Goal: Navigation & Orientation: Find specific page/section

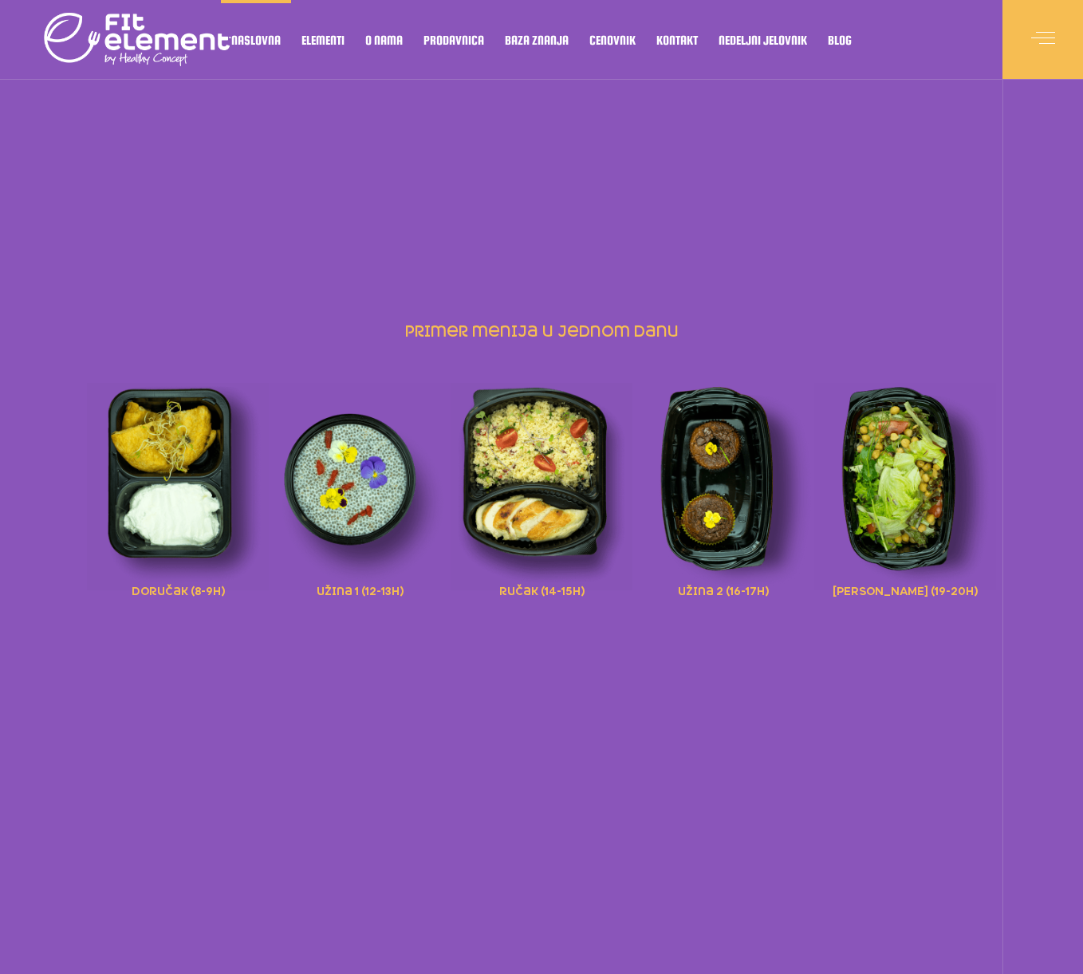
click at [529, 504] on img at bounding box center [542, 486] width 182 height 207
click at [533, 591] on span "ručak (14-15h)" at bounding box center [541, 590] width 85 height 18
click at [507, 449] on img at bounding box center [542, 486] width 182 height 207
drag, startPoint x: 507, startPoint y: 449, endPoint x: 514, endPoint y: 453, distance: 8.2
click at [507, 449] on img at bounding box center [542, 486] width 182 height 207
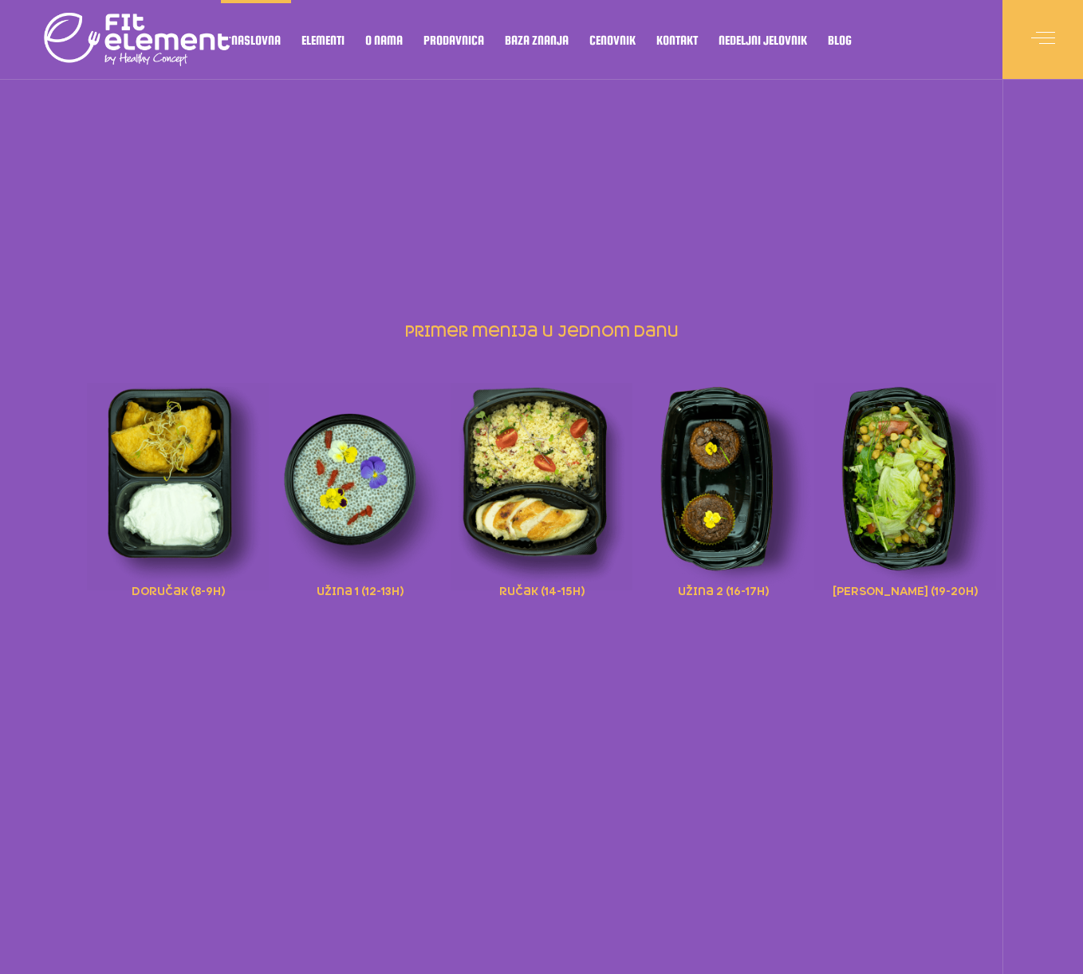
click at [515, 454] on img at bounding box center [542, 486] width 182 height 207
click at [515, 455] on img at bounding box center [542, 486] width 182 height 207
drag, startPoint x: 516, startPoint y: 456, endPoint x: 534, endPoint y: 458, distance: 18.5
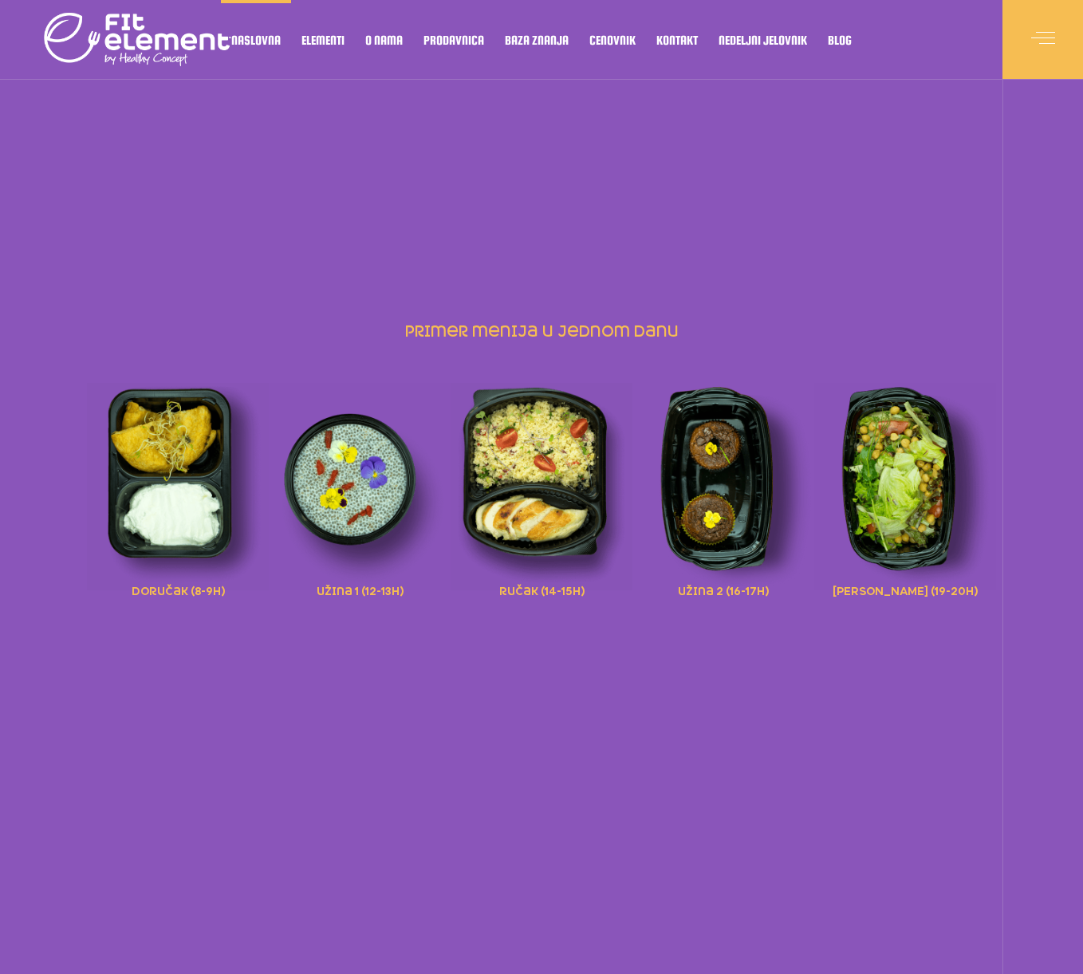
click at [517, 456] on img at bounding box center [542, 486] width 182 height 207
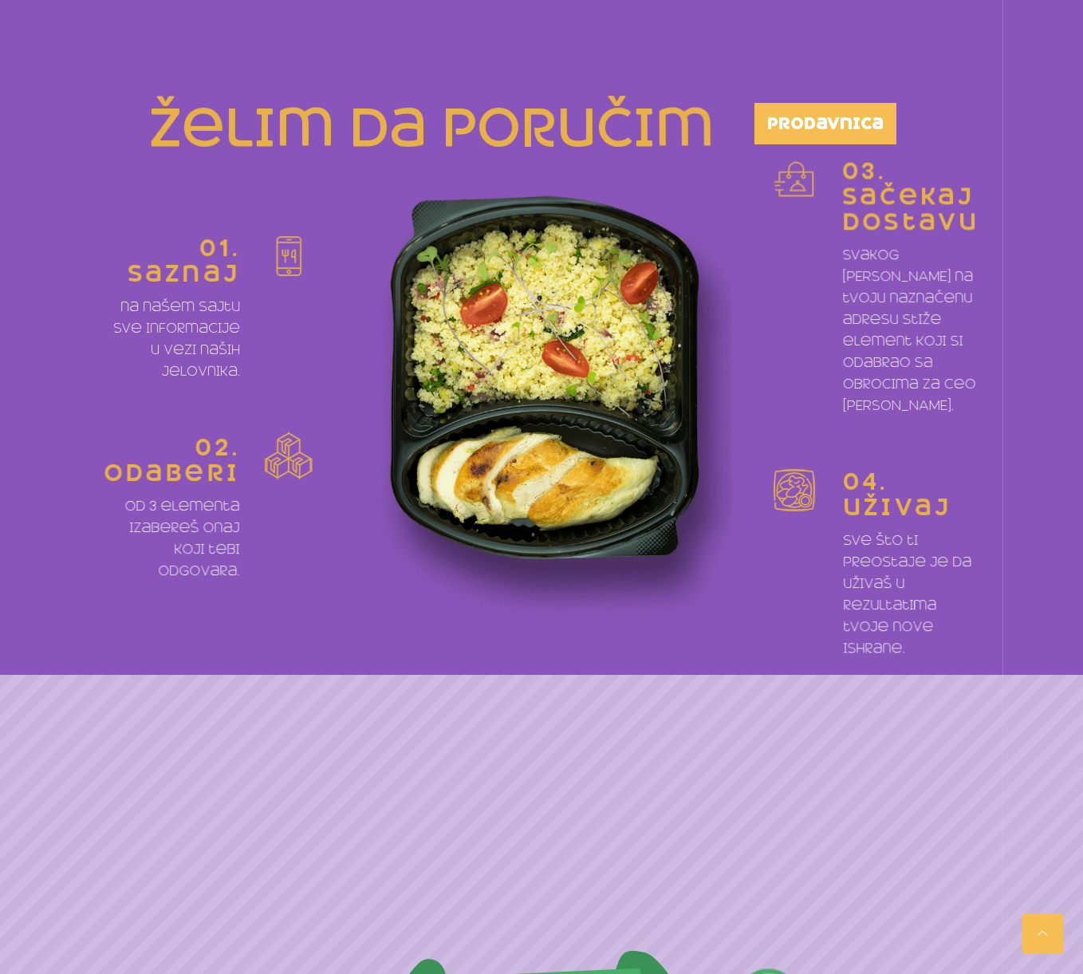
scroll to position [878, 0]
click at [548, 306] on img at bounding box center [542, 409] width 384 height 473
drag, startPoint x: 550, startPoint y: 306, endPoint x: 573, endPoint y: 135, distance: 173.1
click at [550, 306] on img at bounding box center [542, 409] width 384 height 473
click at [576, 122] on h2 "želim da poručim" at bounding box center [404, 130] width 621 height 52
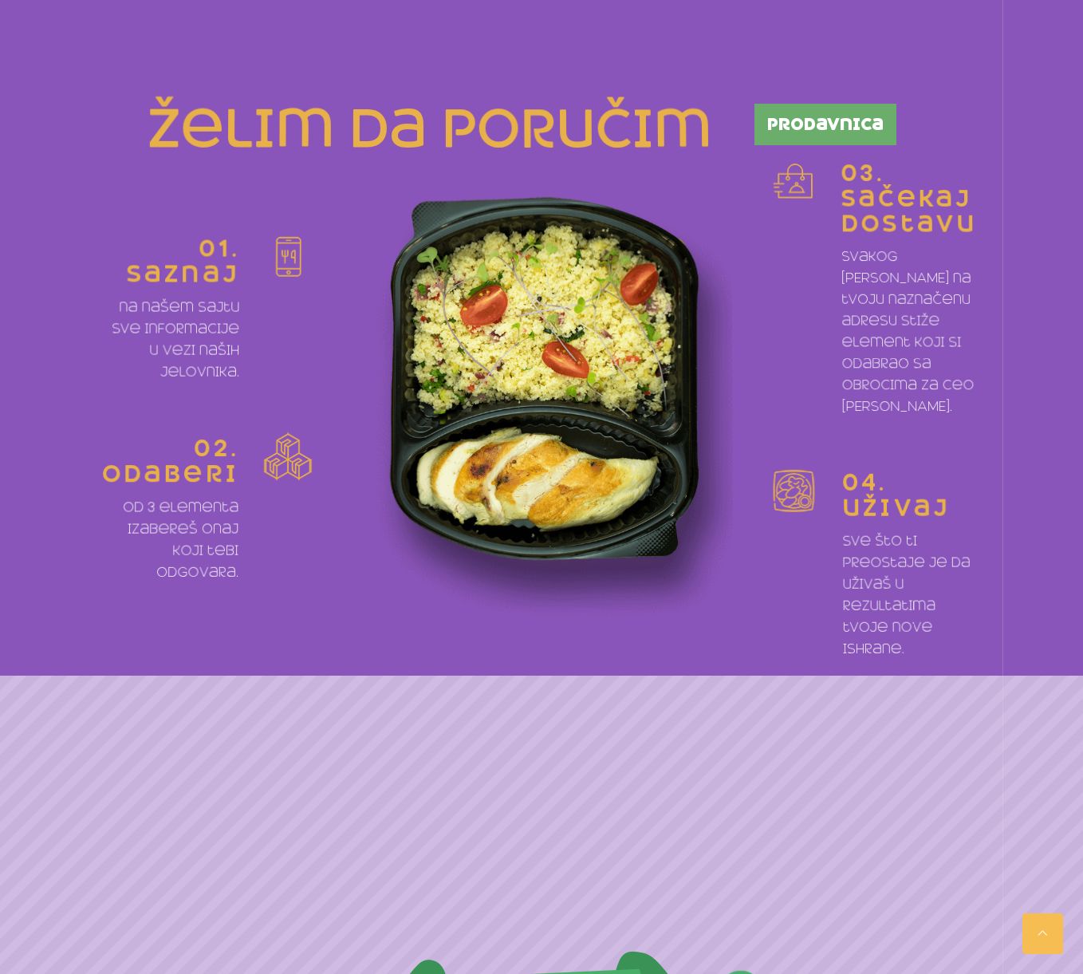
click at [849, 129] on span "prodavnica" at bounding box center [825, 124] width 116 height 16
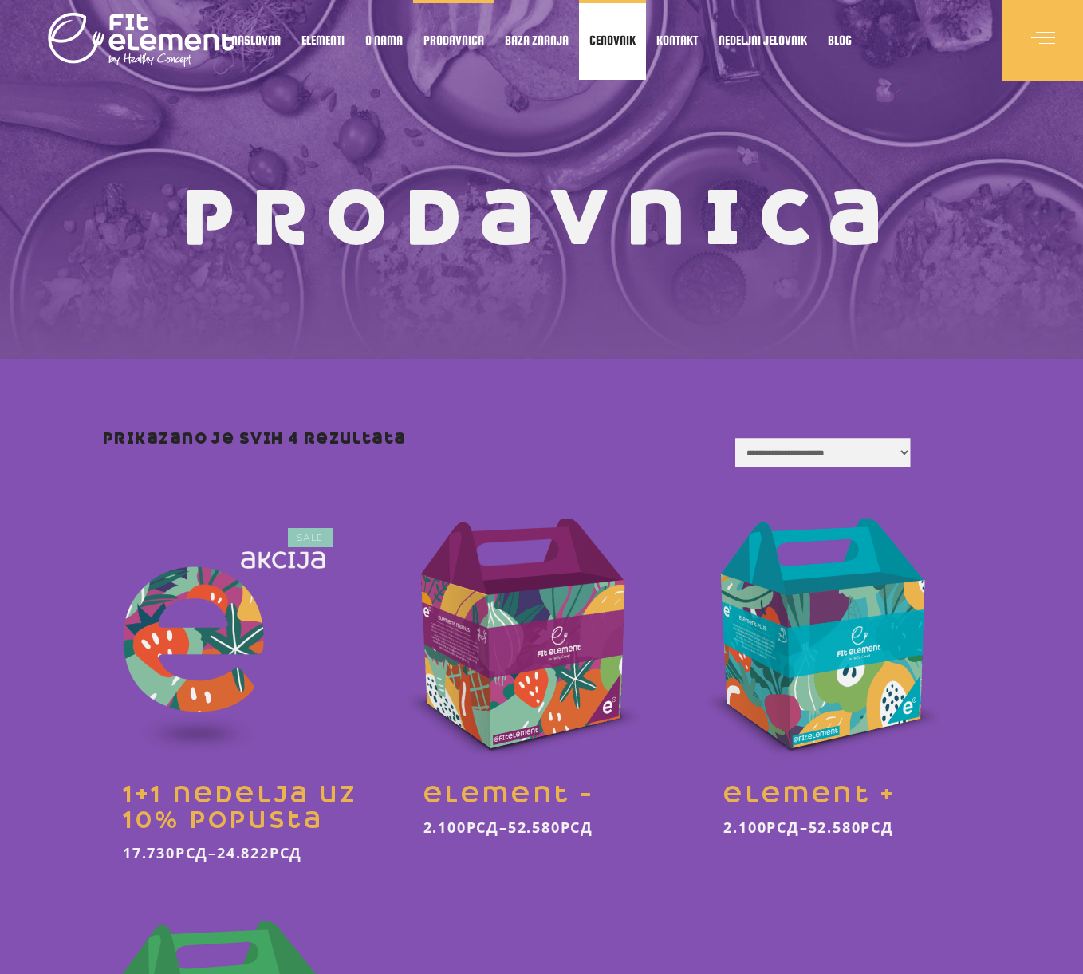
click at [606, 41] on span "Cenovnik" at bounding box center [613, 40] width 46 height 8
